Goal: Find specific page/section

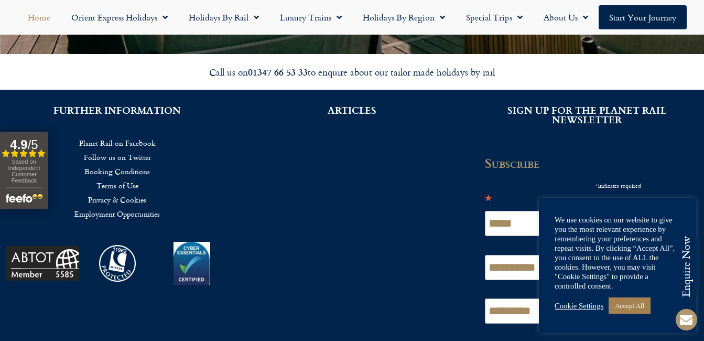
scroll to position [2550, 0]
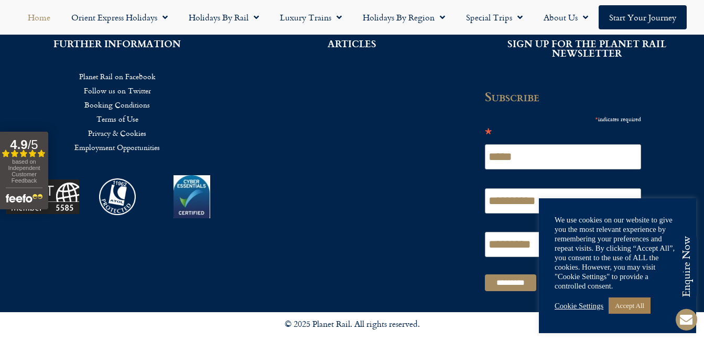
click at [123, 97] on link "Booking Conditions" at bounding box center [117, 104] width 203 height 14
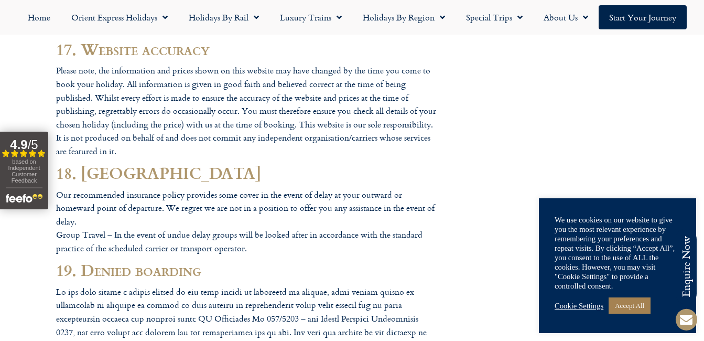
scroll to position [6919, 0]
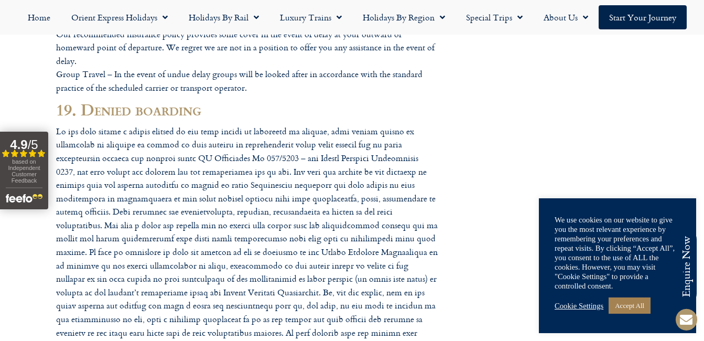
drag, startPoint x: 700, startPoint y: 249, endPoint x: 700, endPoint y: 254, distance: 5.3
drag, startPoint x: 700, startPoint y: 254, endPoint x: 568, endPoint y: 18, distance: 270.5
click at [568, 17] on link "About Us" at bounding box center [566, 17] width 66 height 24
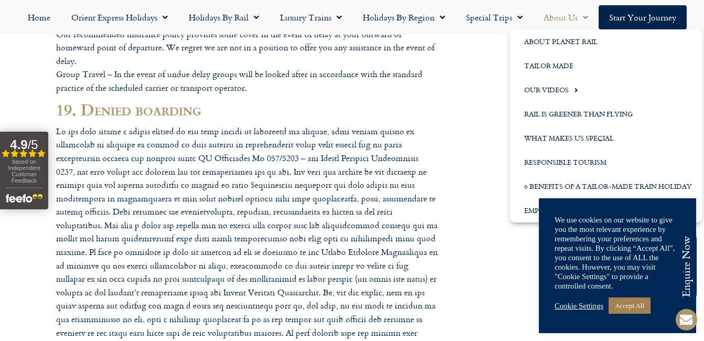
click at [567, 16] on link "About Us" at bounding box center [566, 17] width 66 height 24
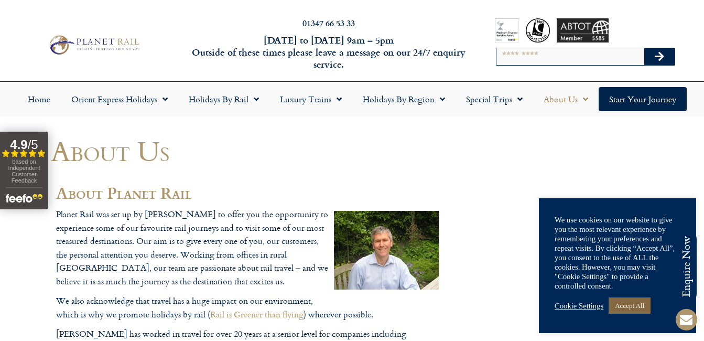
click at [622, 306] on link "Accept All" at bounding box center [630, 305] width 42 height 16
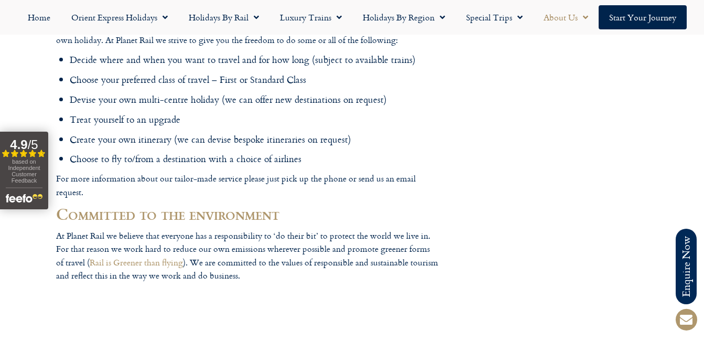
scroll to position [842, 0]
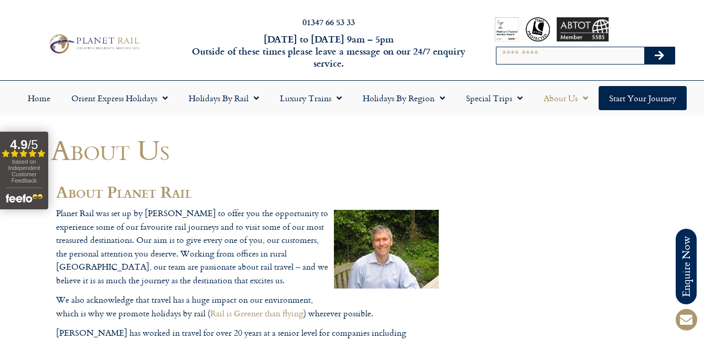
scroll to position [0, 0]
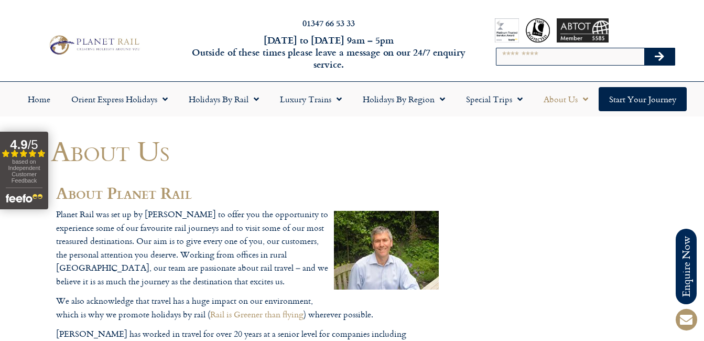
click at [525, 55] on input "Search" at bounding box center [570, 56] width 148 height 17
type input "**********"
click at [644, 48] on button "Search" at bounding box center [659, 56] width 30 height 17
